Goal: Task Accomplishment & Management: Use online tool/utility

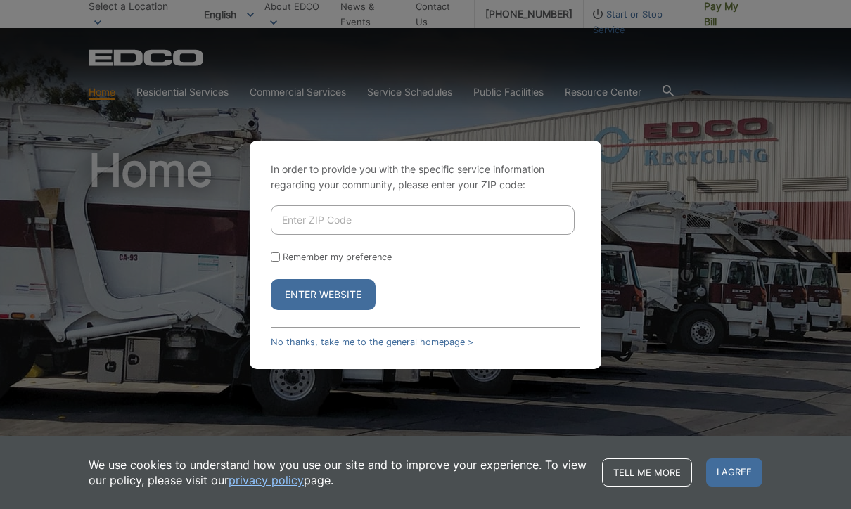
click at [281, 235] on input "Enter ZIP Code" at bounding box center [423, 220] width 304 height 30
type input "92029"
click at [271, 261] on input "Remember my preference" at bounding box center [275, 256] width 9 height 9
checkbox input "true"
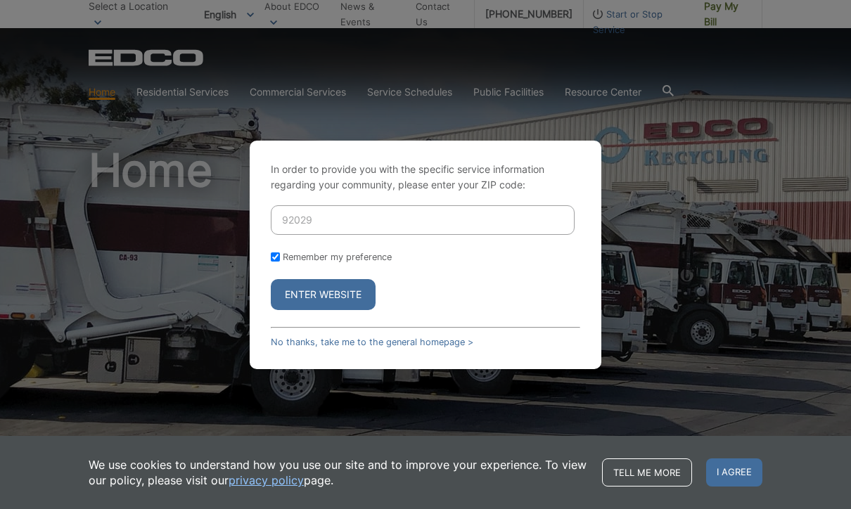
click at [273, 261] on input "Remember my preference" at bounding box center [275, 256] width 9 height 9
checkbox input "false"
click at [322, 310] on button "Enter Website" at bounding box center [323, 294] width 105 height 31
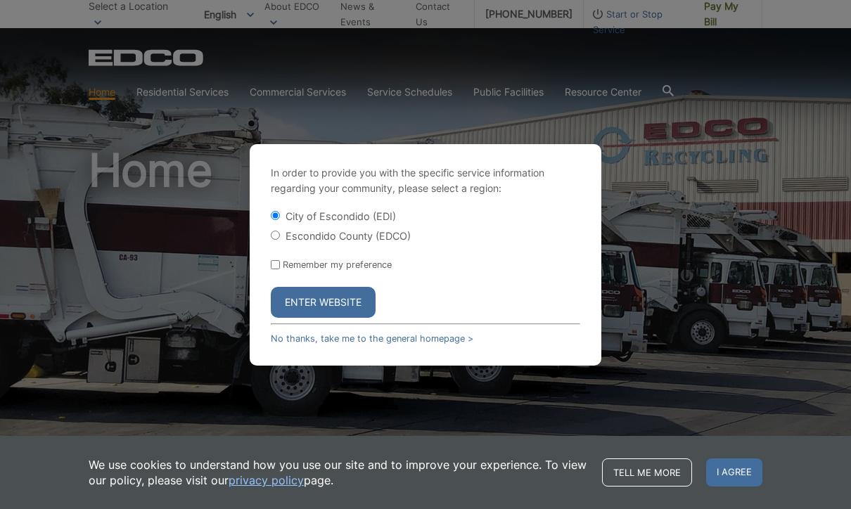
click at [282, 243] on div "Escondido County (EDCO)" at bounding box center [425, 235] width 309 height 14
click at [274, 240] on input "Escondido County (EDCO)" at bounding box center [275, 235] width 9 height 9
radio input "true"
click at [273, 269] on input "Remember my preference" at bounding box center [275, 264] width 9 height 9
checkbox input "true"
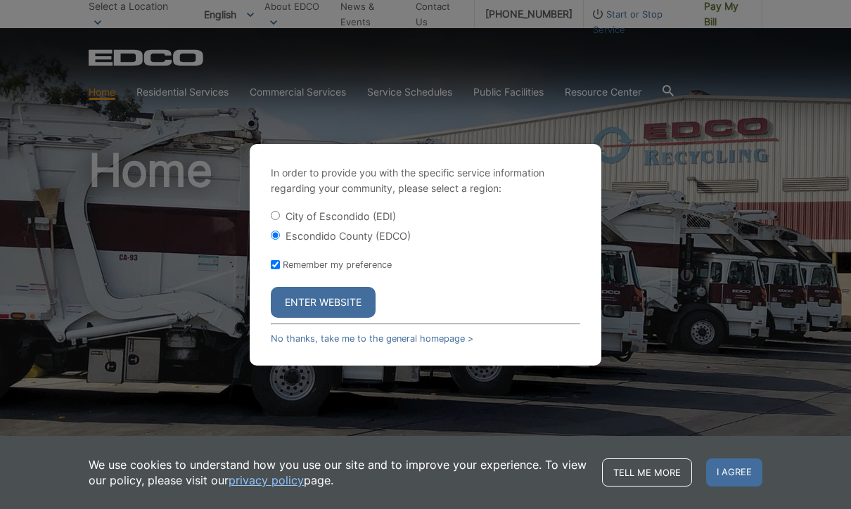
click at [336, 318] on button "Enter Website" at bounding box center [323, 302] width 105 height 31
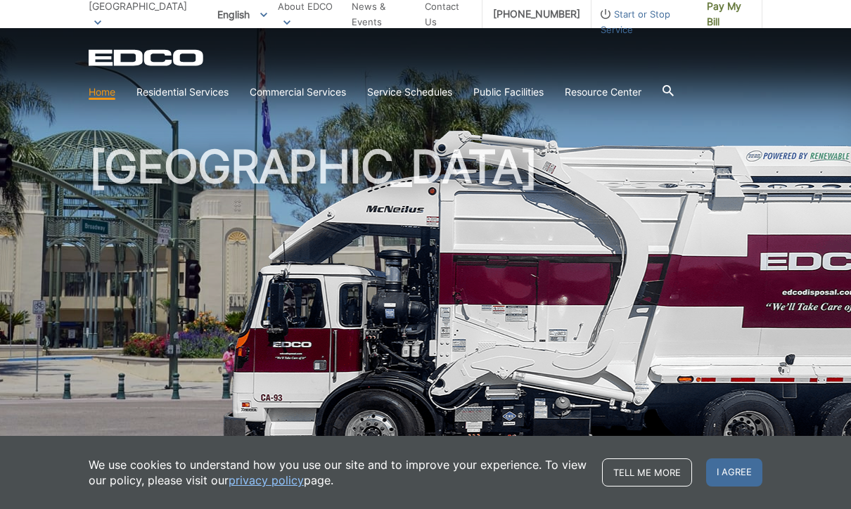
scroll to position [4, 0]
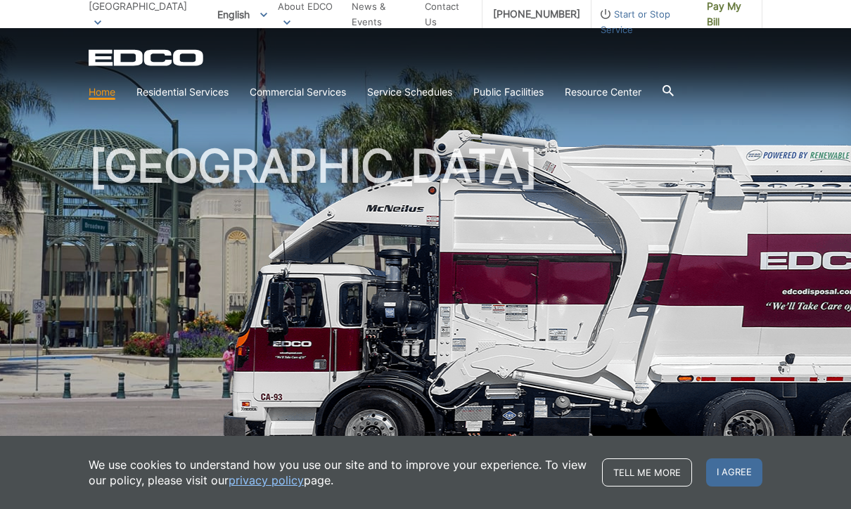
click at [743, 472] on span "I agree" at bounding box center [734, 472] width 56 height 28
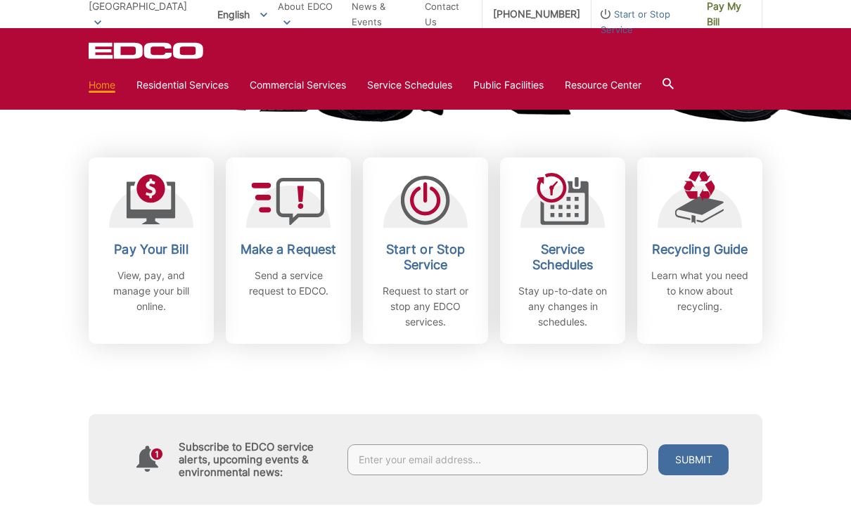
scroll to position [452, 0]
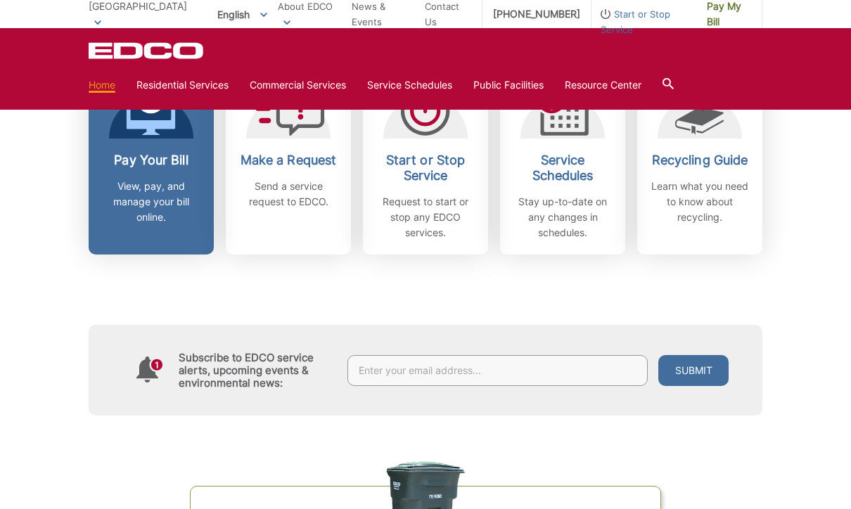
click at [155, 185] on p "View, pay, and manage your bill online." at bounding box center [151, 202] width 104 height 46
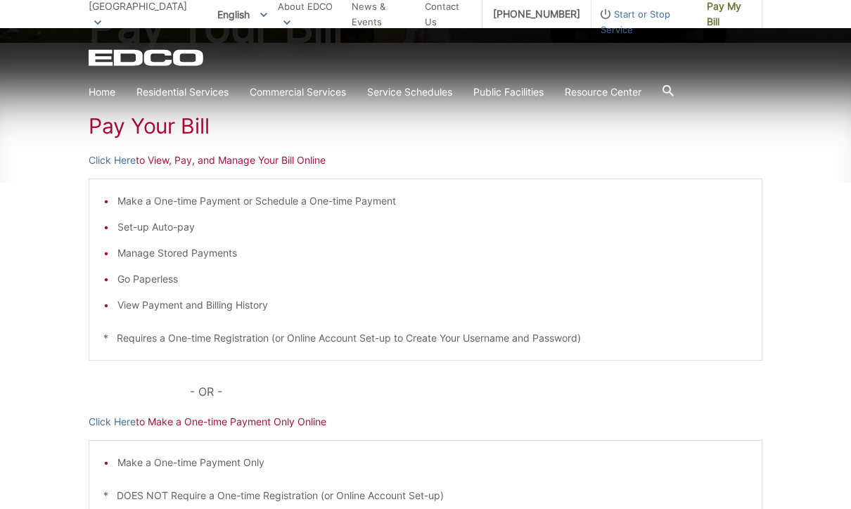
scroll to position [218, 0]
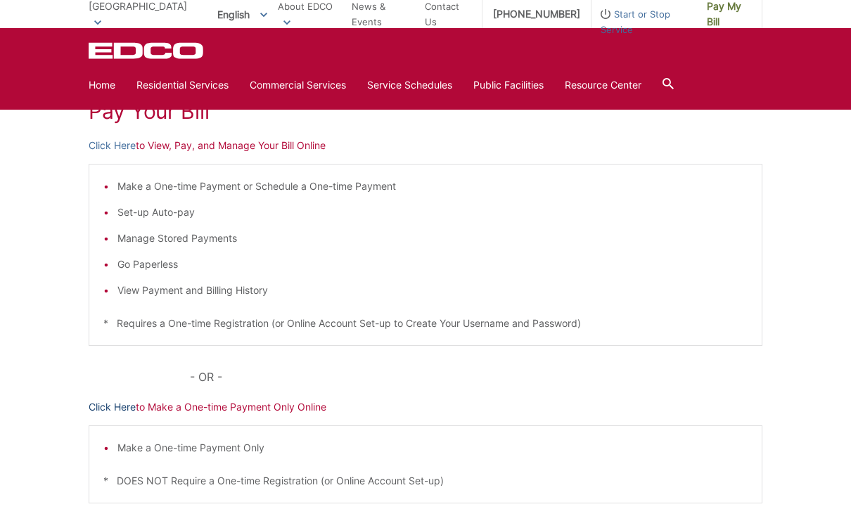
click at [100, 408] on link "Click Here" at bounding box center [112, 406] width 47 height 15
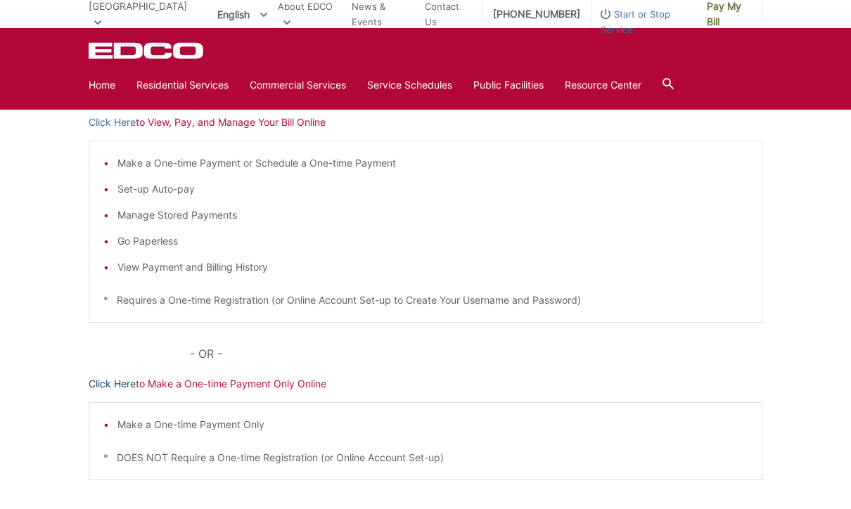
click at [108, 387] on link "Click Here" at bounding box center [112, 383] width 47 height 15
